Goal: Task Accomplishment & Management: Use online tool/utility

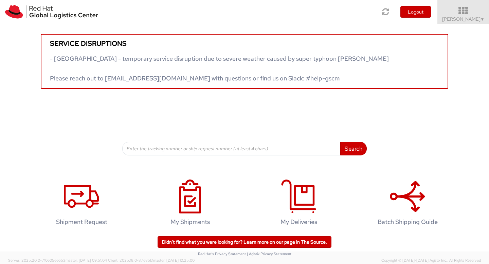
click at [482, 11] on icon at bounding box center [462, 10] width 59 height 9
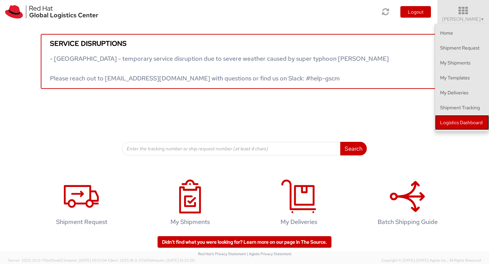
click at [468, 126] on link "Logistics Dashboard" at bounding box center [462, 122] width 54 height 15
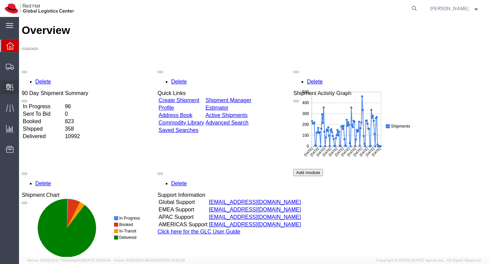
click at [0, 0] on span "Create Delivery" at bounding box center [0, 0] width 0 height 0
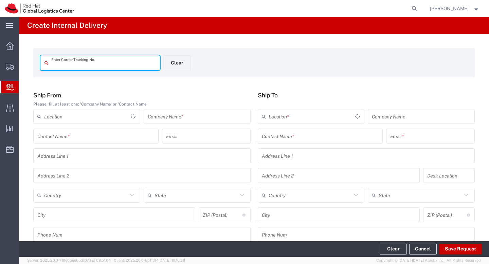
click at [88, 66] on input "text" at bounding box center [103, 63] width 104 height 12
type input "393765994592"
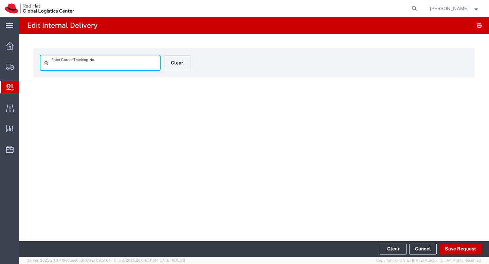
type input "393765994592"
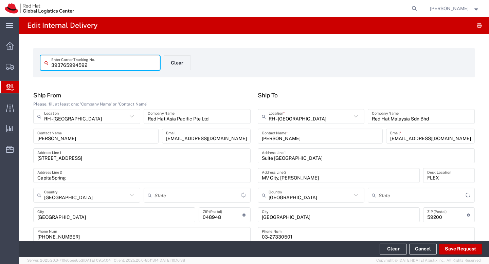
type input "International Priority EOD"
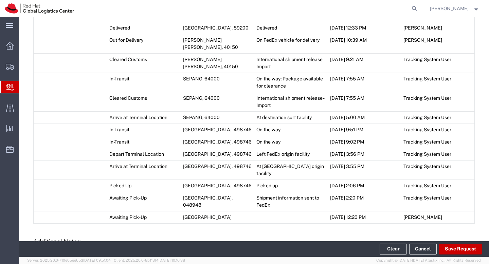
scroll to position [417, 0]
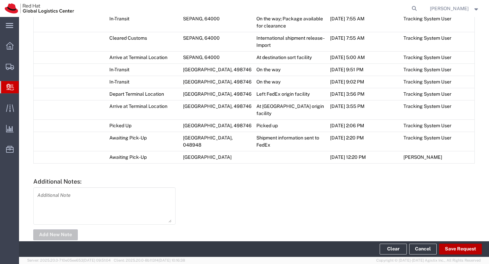
click at [455, 245] on button "Save Request" at bounding box center [460, 249] width 43 height 11
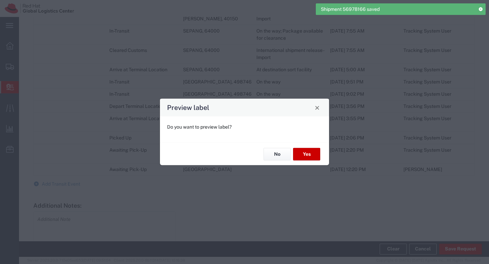
type input "Envelope"
type input "International Priority EOD"
click at [276, 156] on button "No" at bounding box center [276, 154] width 27 height 13
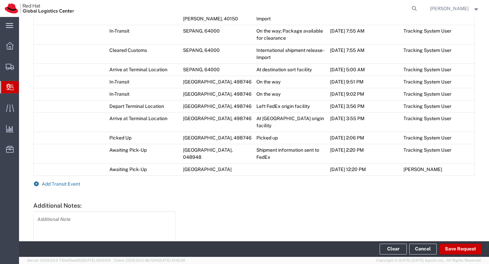
click at [64, 181] on span "Add Transit Event" at bounding box center [61, 183] width 38 height 5
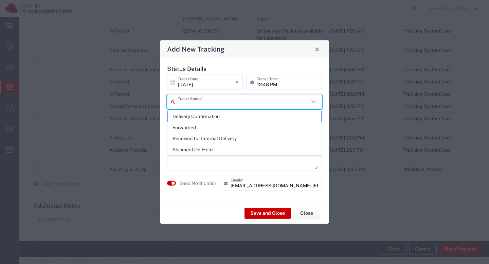
click at [267, 102] on input "text" at bounding box center [243, 102] width 131 height 12
click at [250, 115] on span "Delivery Confirmation" at bounding box center [244, 116] width 153 height 11
type input "Delivery Confirmation"
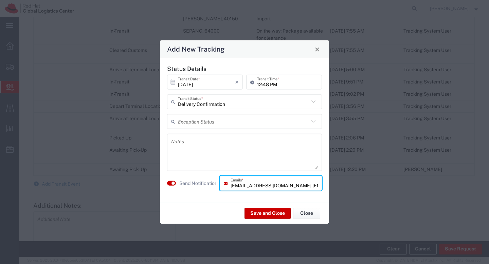
click at [309, 184] on input "asambaiy@redhat.com,apaclogistics@redhat.com" at bounding box center [273, 183] width 87 height 12
click at [318, 186] on div "asambaiy@redhat.com,apaclogistics@redhat.com Emails *" at bounding box center [270, 183] width 102 height 15
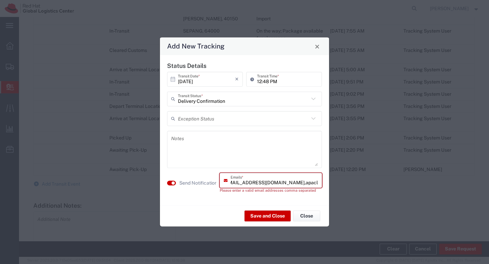
scroll to position [0, 0]
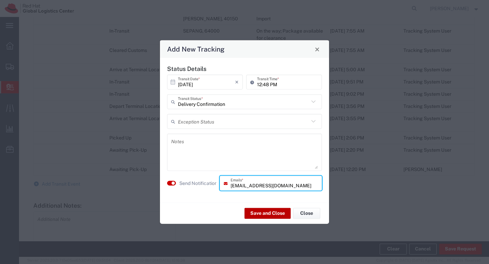
type input "asambaiy@redhat.com"
click at [269, 213] on button "Save and Close" at bounding box center [267, 213] width 46 height 11
